Goal: Information Seeking & Learning: Learn about a topic

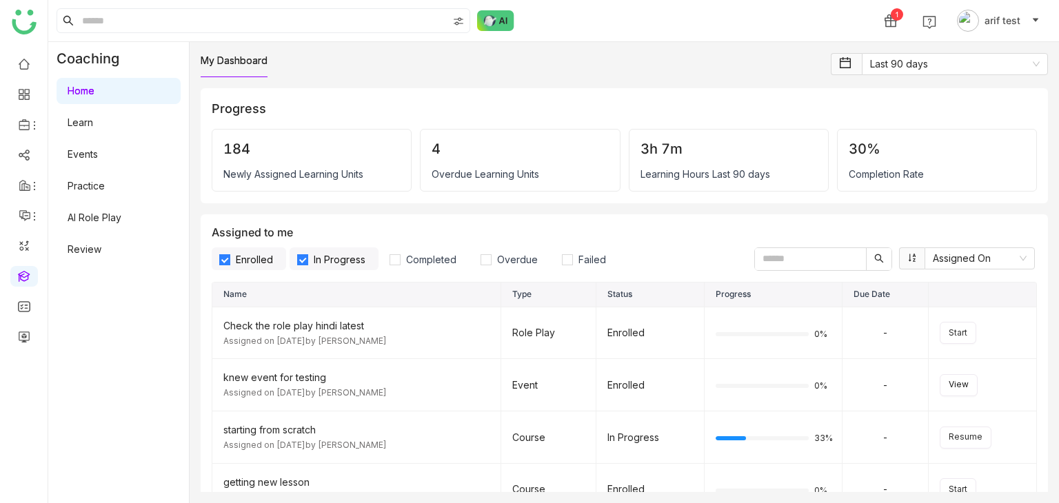
click at [94, 97] on link "Home" at bounding box center [81, 91] width 27 height 12
click at [4, 278] on ul at bounding box center [24, 200] width 48 height 313
click at [19, 279] on link at bounding box center [24, 276] width 12 height 12
click at [93, 123] on link "Learn" at bounding box center [81, 123] width 26 height 12
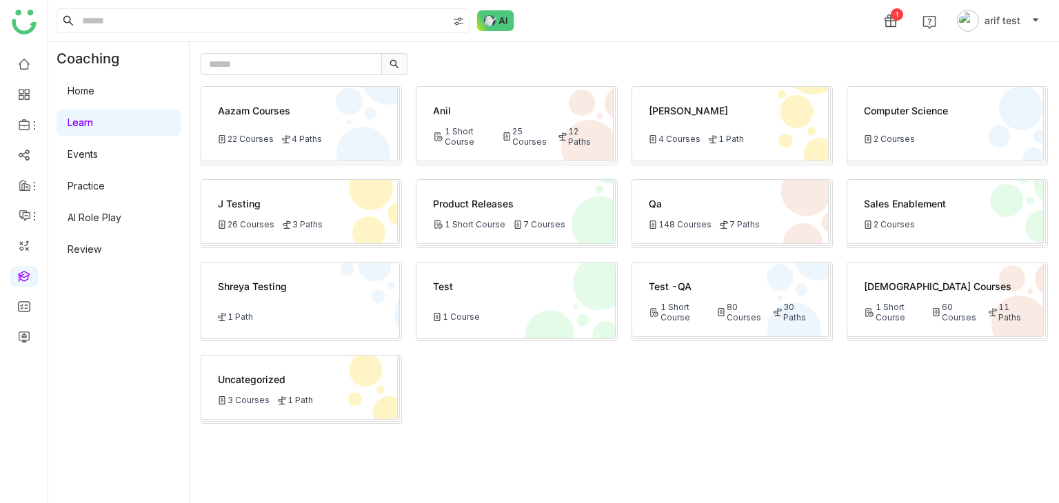
click at [703, 216] on div "Qa 148 Courses 7 Paths" at bounding box center [730, 212] width 196 height 64
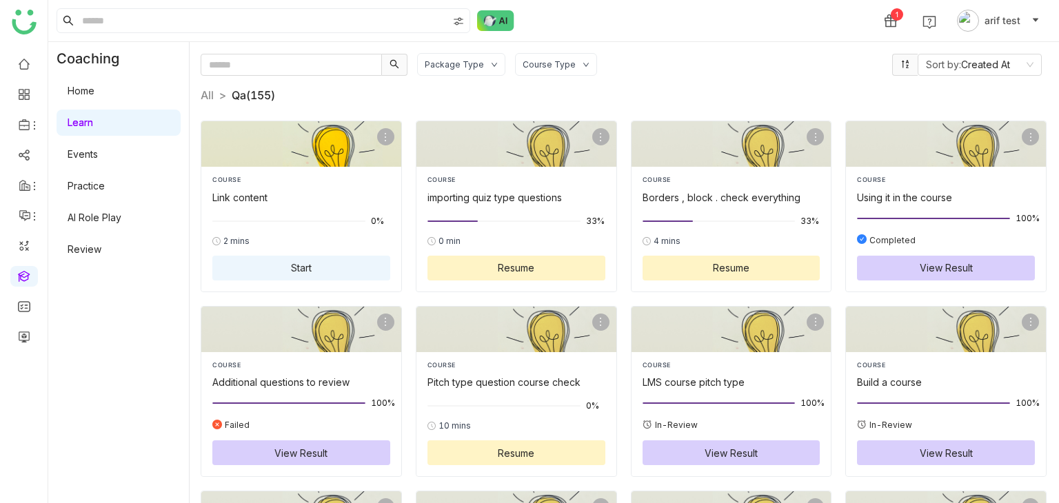
click at [279, 194] on div "Link content" at bounding box center [301, 197] width 178 height 14
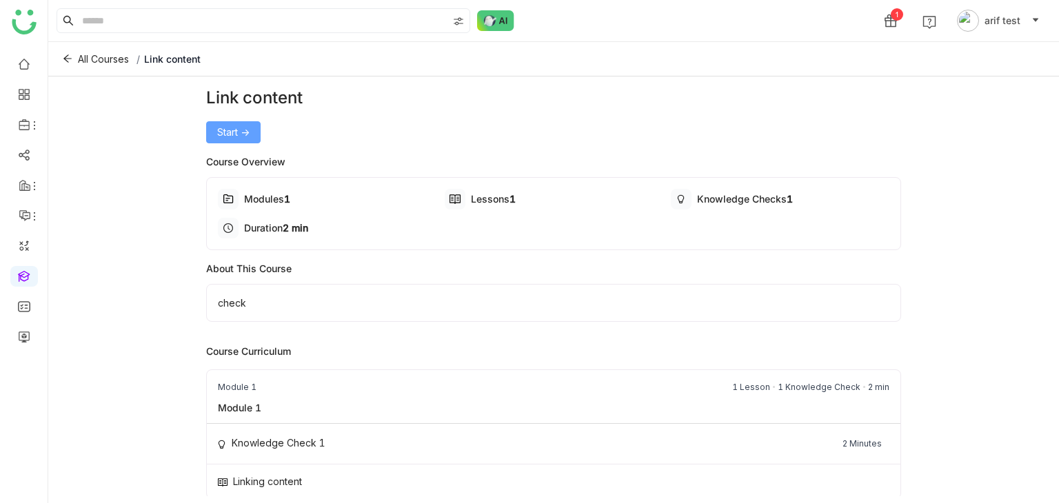
click at [259, 134] on button "Start ->" at bounding box center [233, 132] width 54 height 22
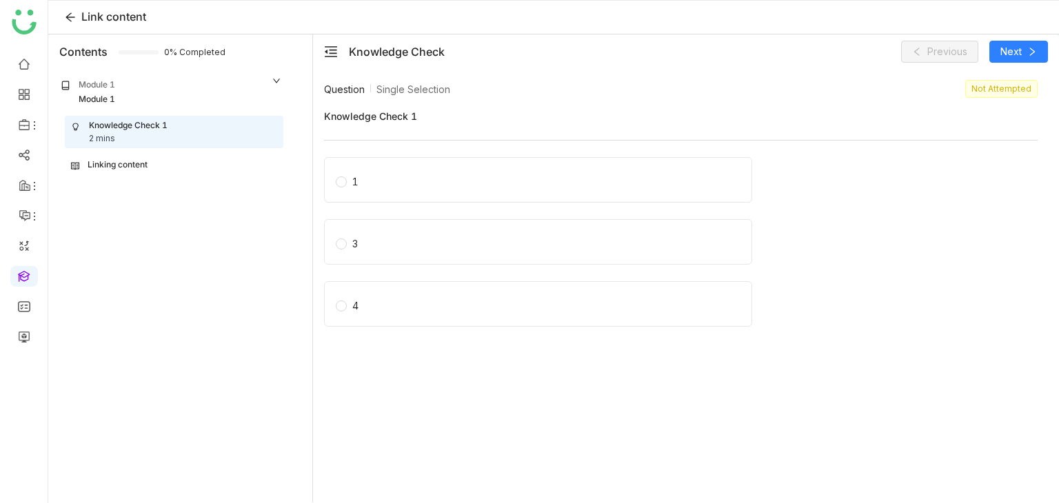
click at [181, 160] on div "Linking content" at bounding box center [174, 165] width 206 height 13
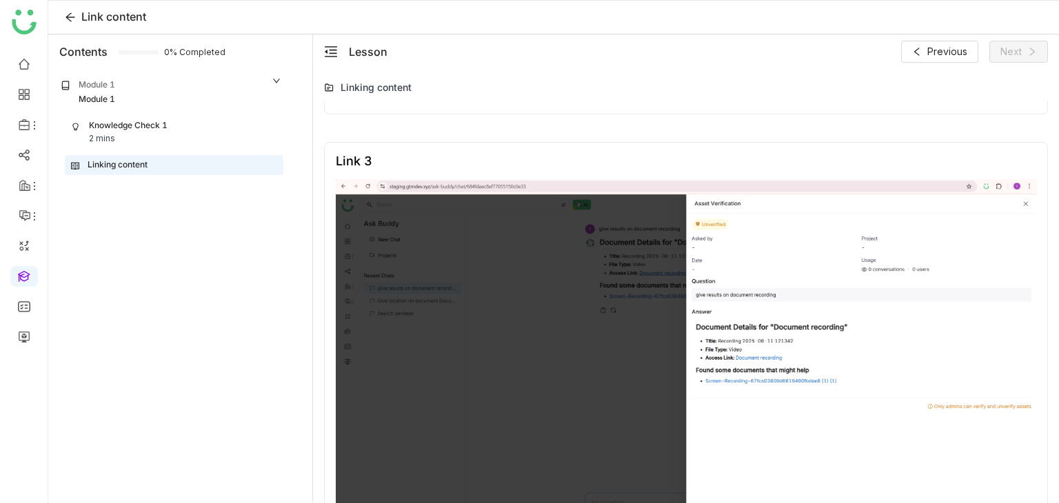
scroll to position [767, 0]
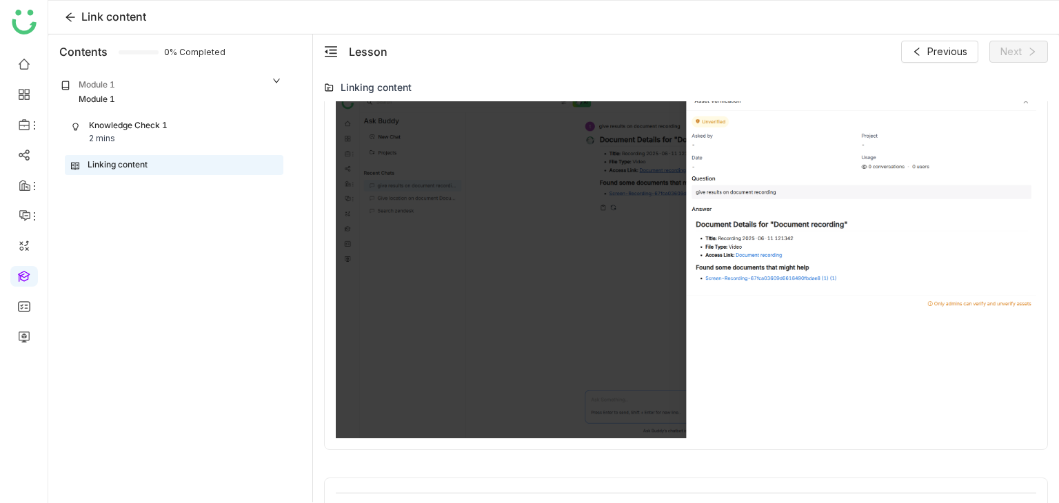
click at [509, 503] on html "Link content Contents 0% Completed Module 1 Module 1 Knowledge Check 1 2 mins L…" at bounding box center [529, 251] width 1059 height 503
